Goal: Task Accomplishment & Management: Use online tool/utility

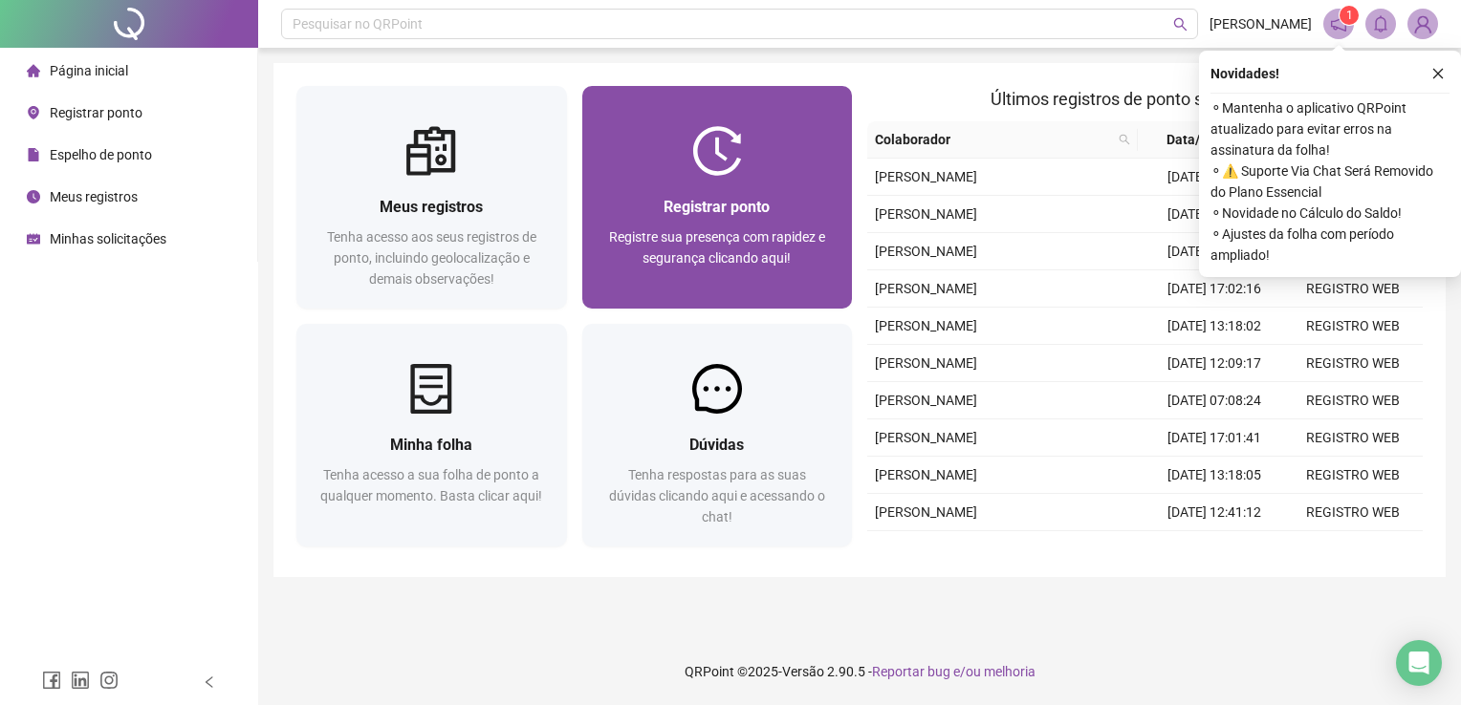
click at [711, 140] on img at bounding box center [717, 151] width 50 height 50
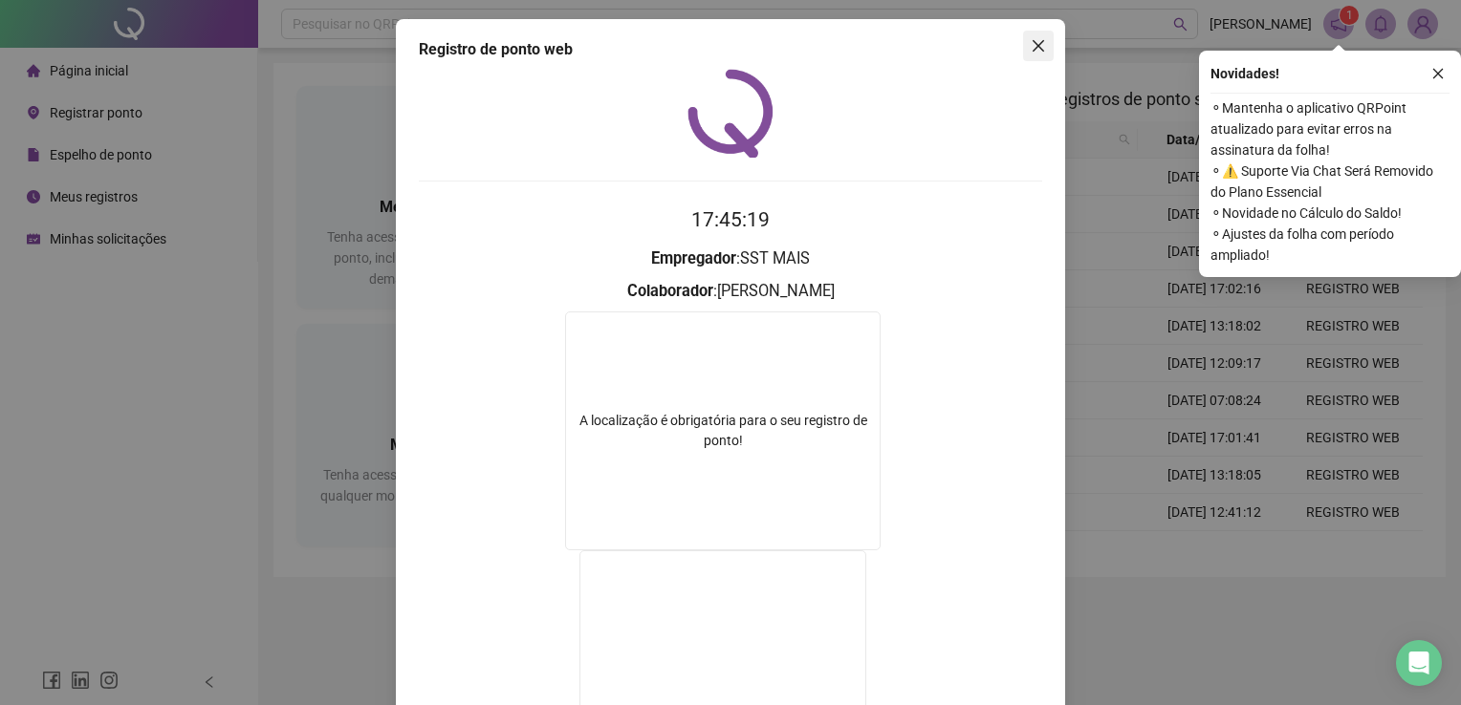
click at [1030, 52] on icon "close" at bounding box center [1037, 45] width 15 height 15
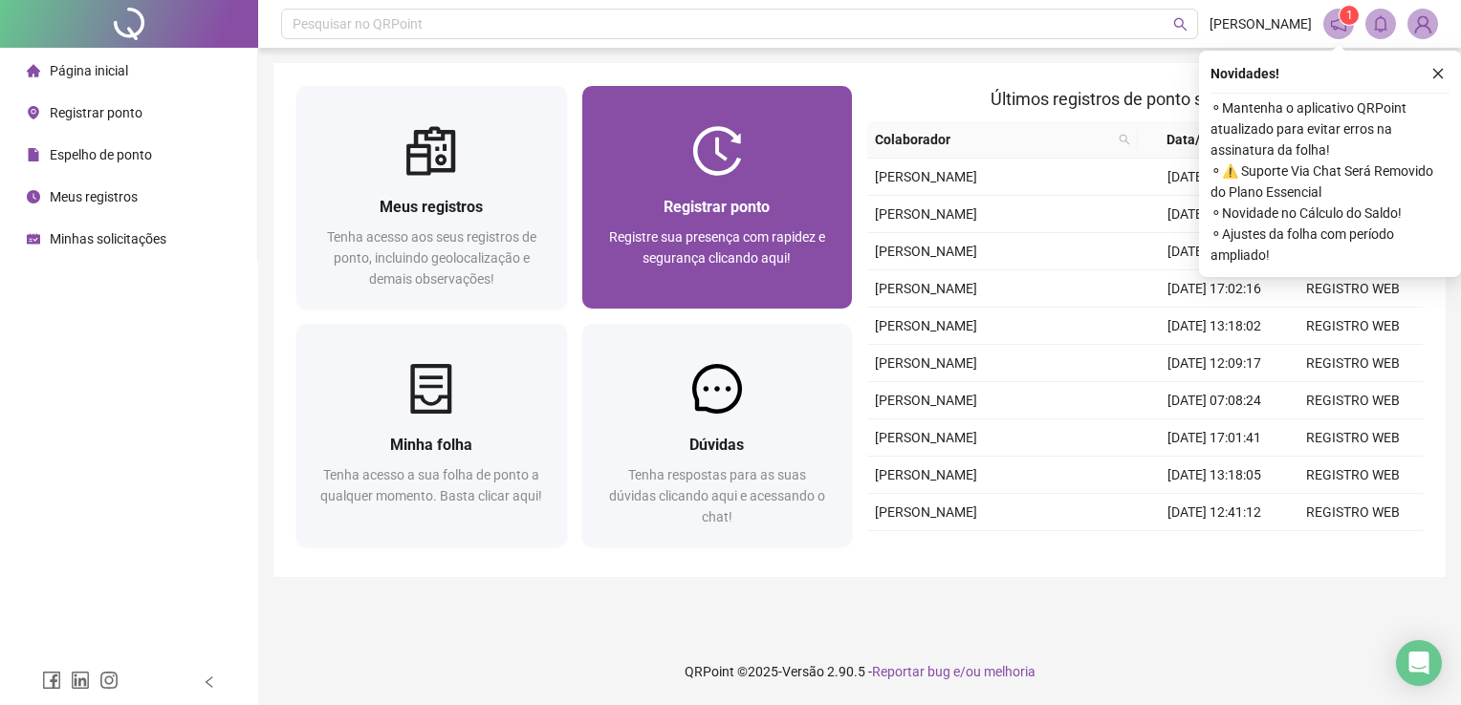
click at [721, 185] on div "Registrar ponto Registre sua presença com rapidez e segurança clicando aqui!" at bounding box center [717, 242] width 271 height 133
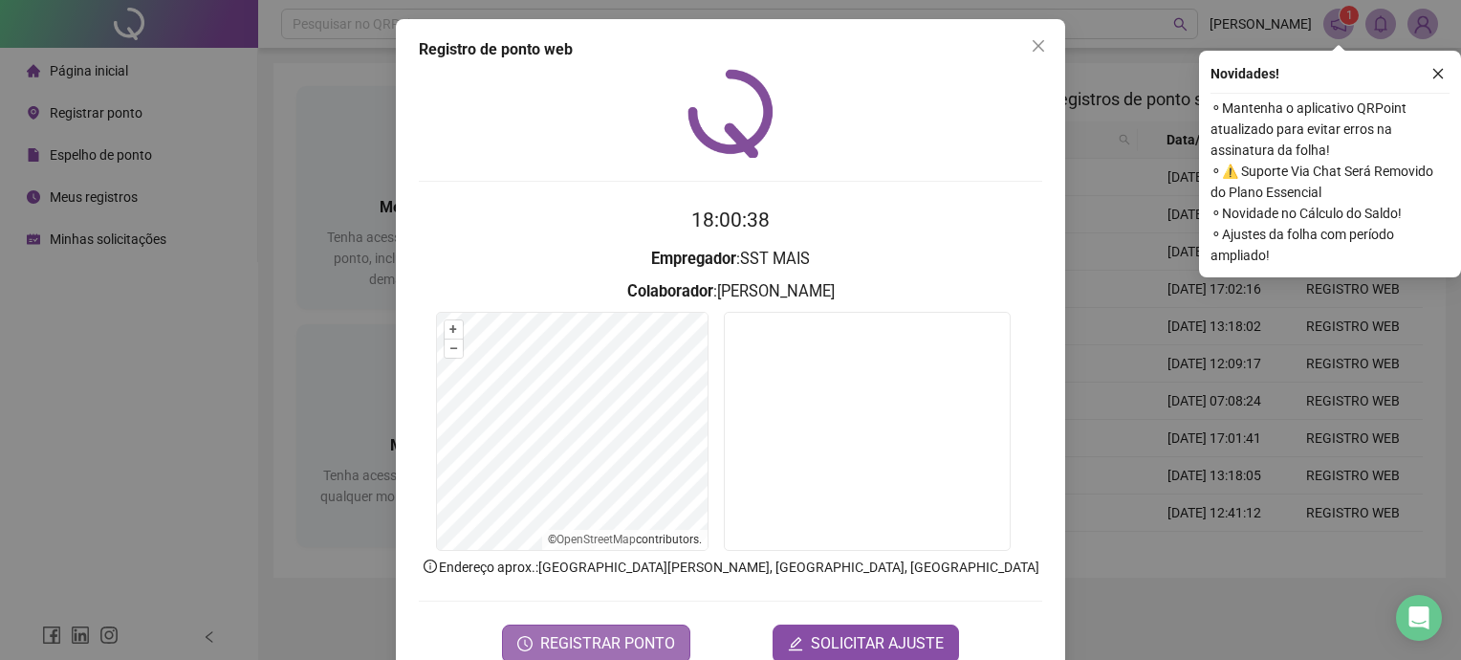
click at [604, 649] on span "REGISTRAR PONTO" at bounding box center [607, 643] width 135 height 23
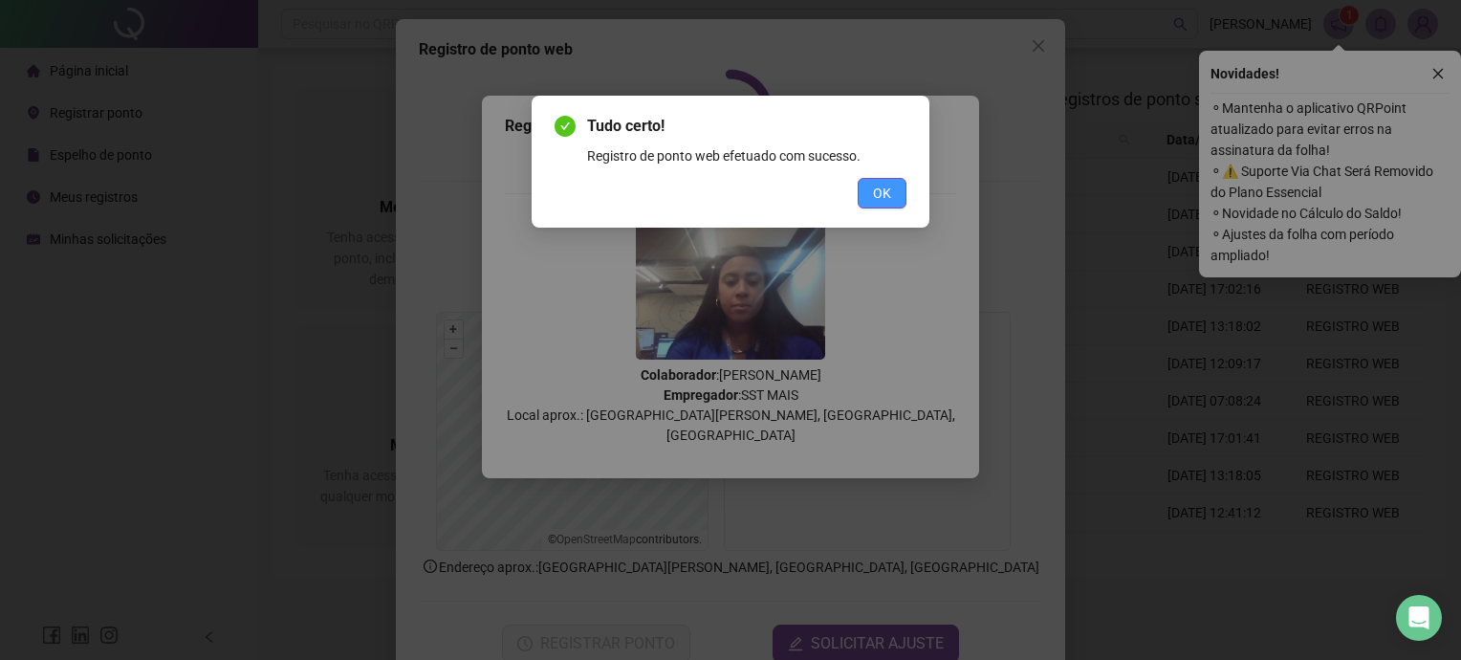
click at [898, 184] on button "OK" at bounding box center [881, 193] width 49 height 31
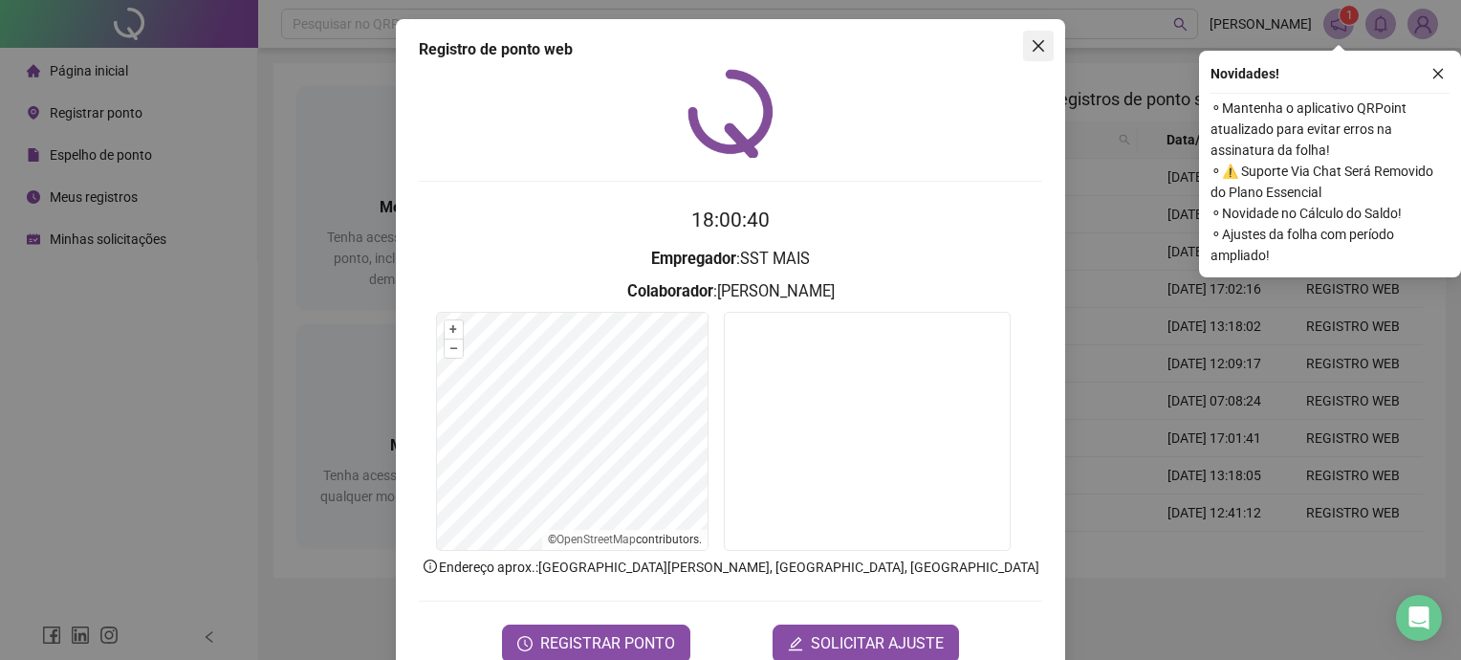
click at [1032, 42] on icon "close" at bounding box center [1037, 45] width 11 height 11
